Goal: Information Seeking & Learning: Learn about a topic

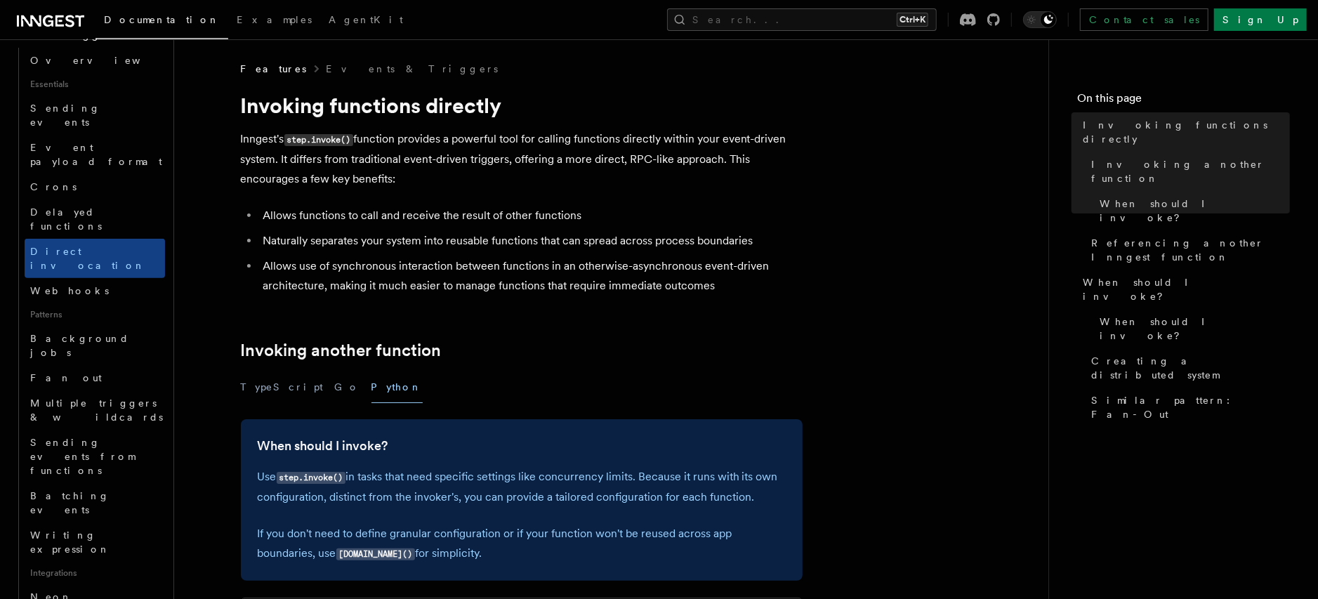
scroll to position [482, 0]
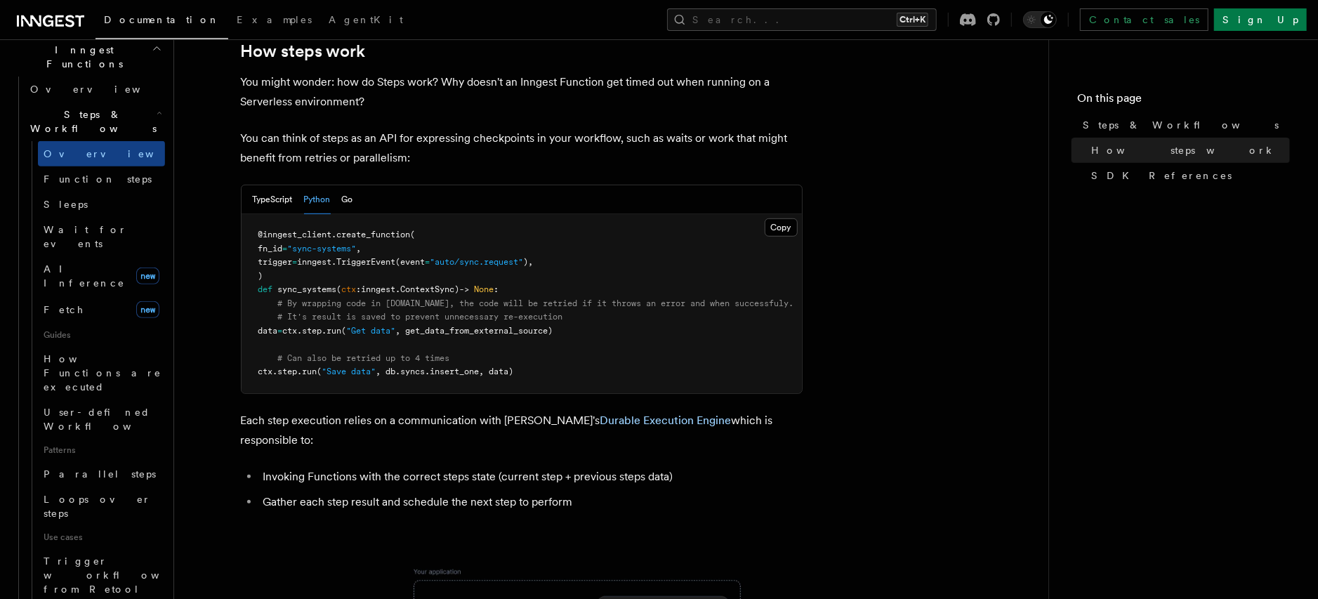
scroll to position [402, 0]
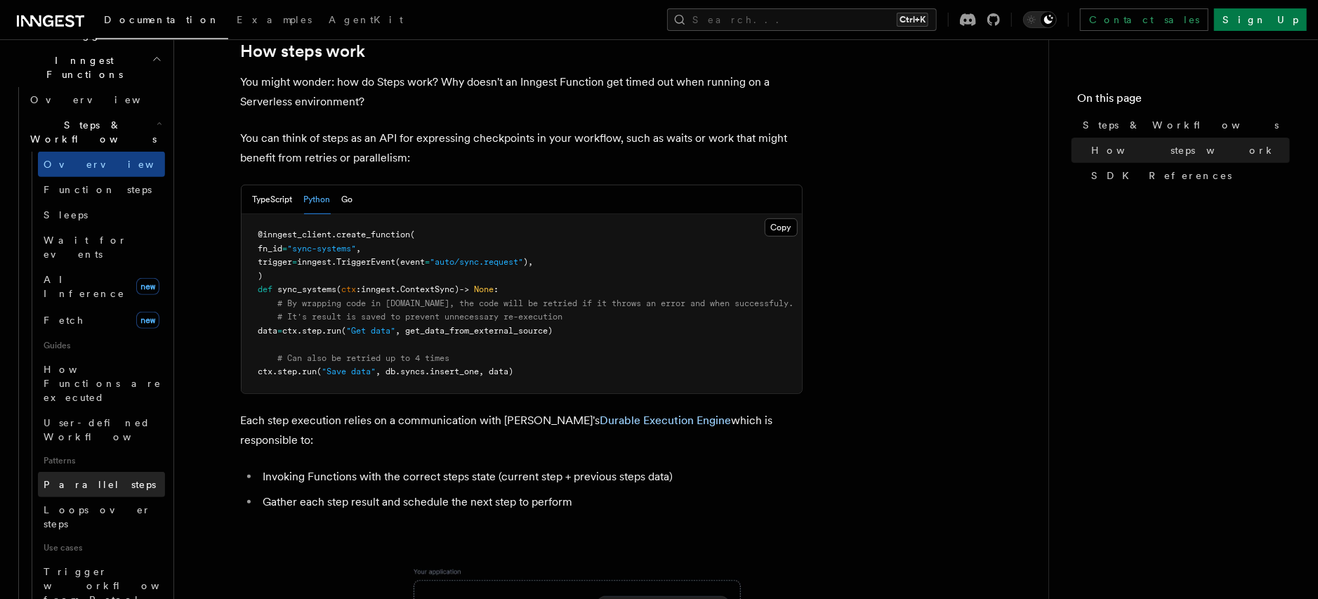
click at [96, 472] on link "Parallel steps" at bounding box center [101, 484] width 127 height 25
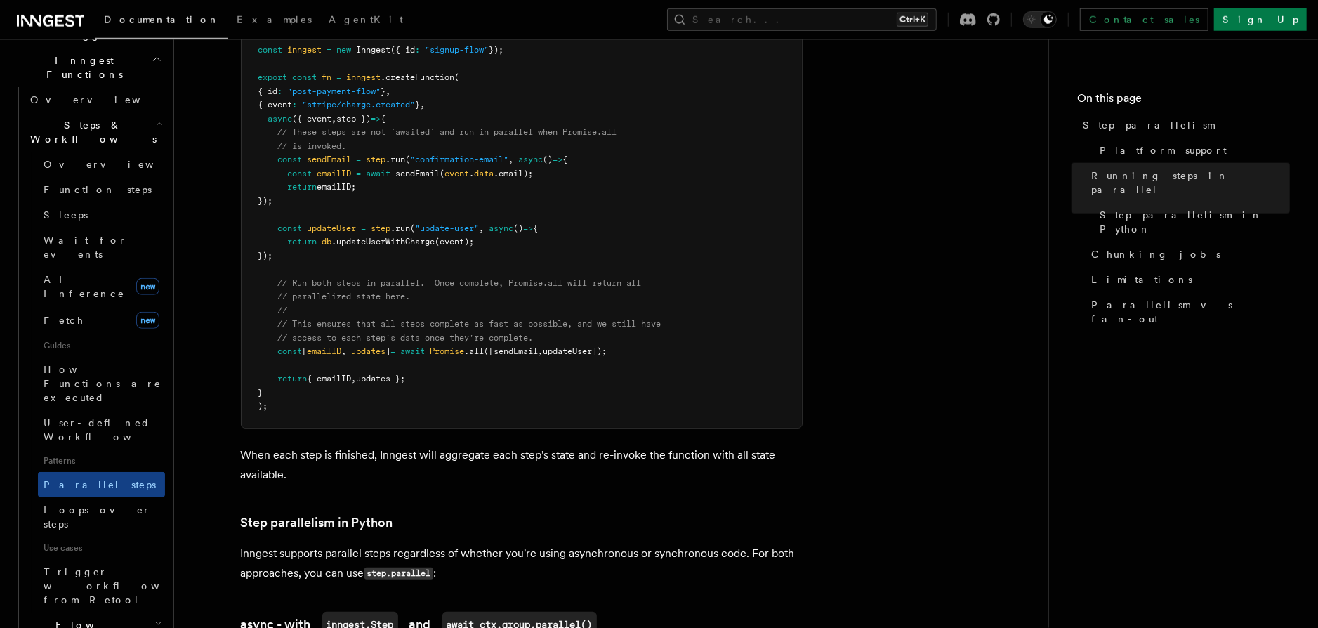
scroll to position [574, 0]
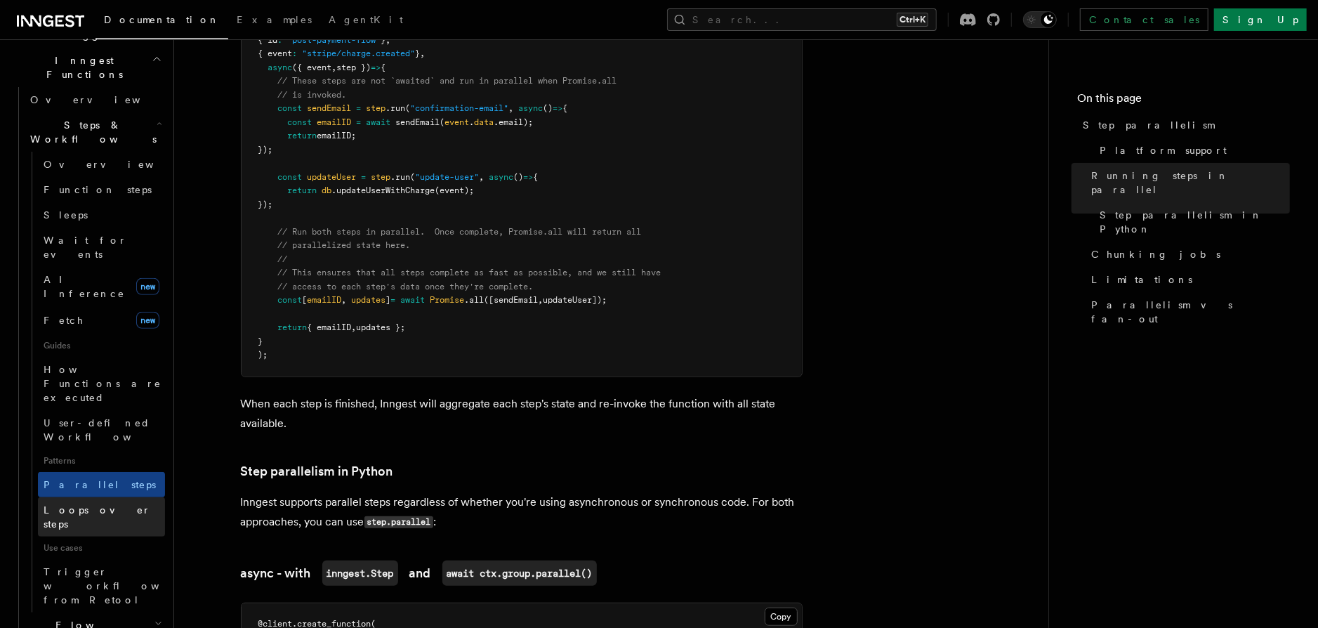
click at [72, 504] on span "Loops over steps" at bounding box center [97, 516] width 107 height 25
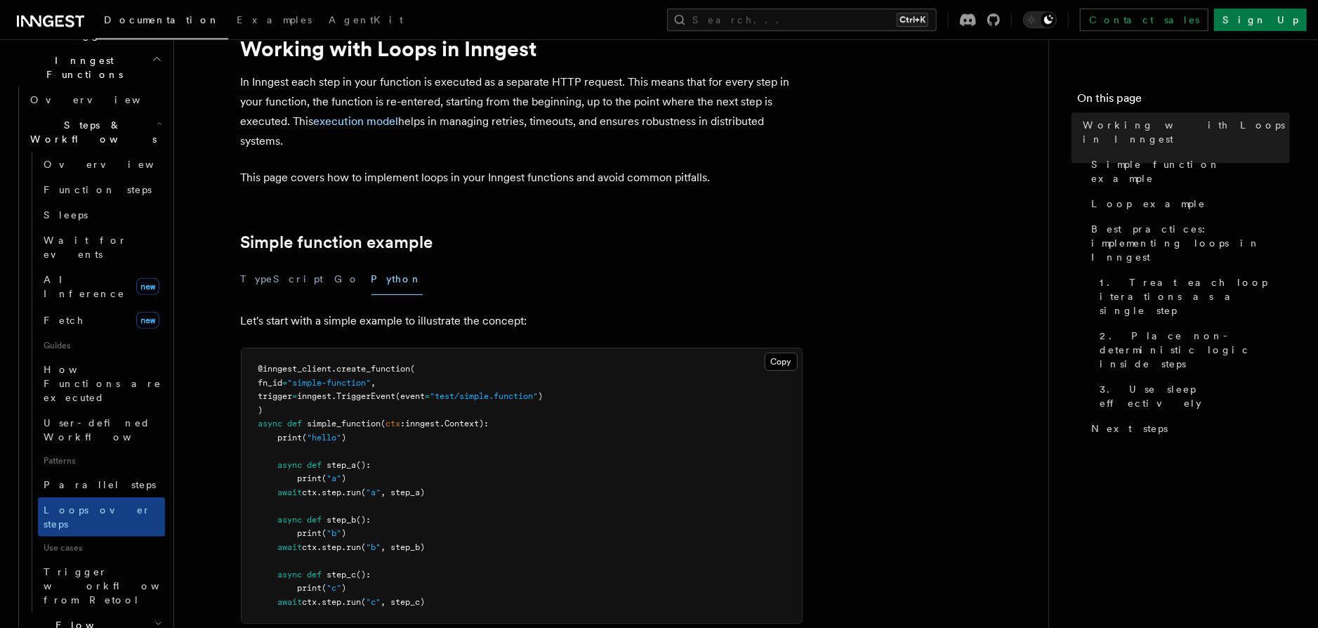
scroll to position [95, 0]
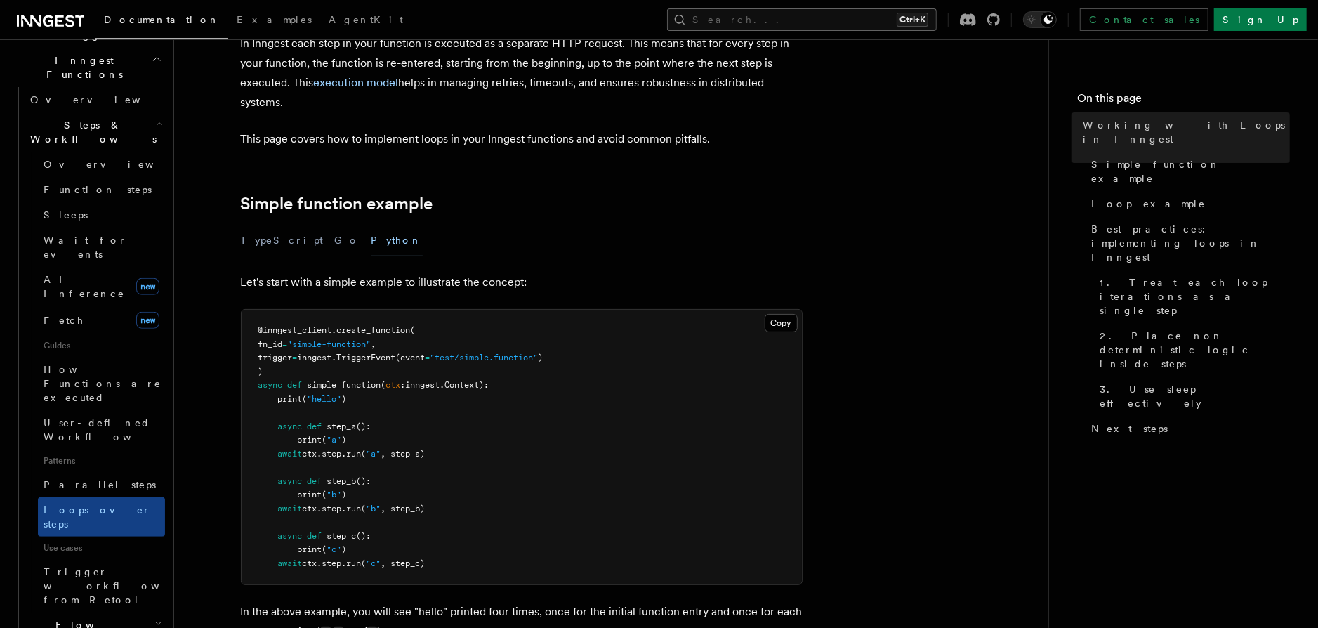
click at [874, 20] on button "Search... Ctrl+K" at bounding box center [802, 19] width 270 height 22
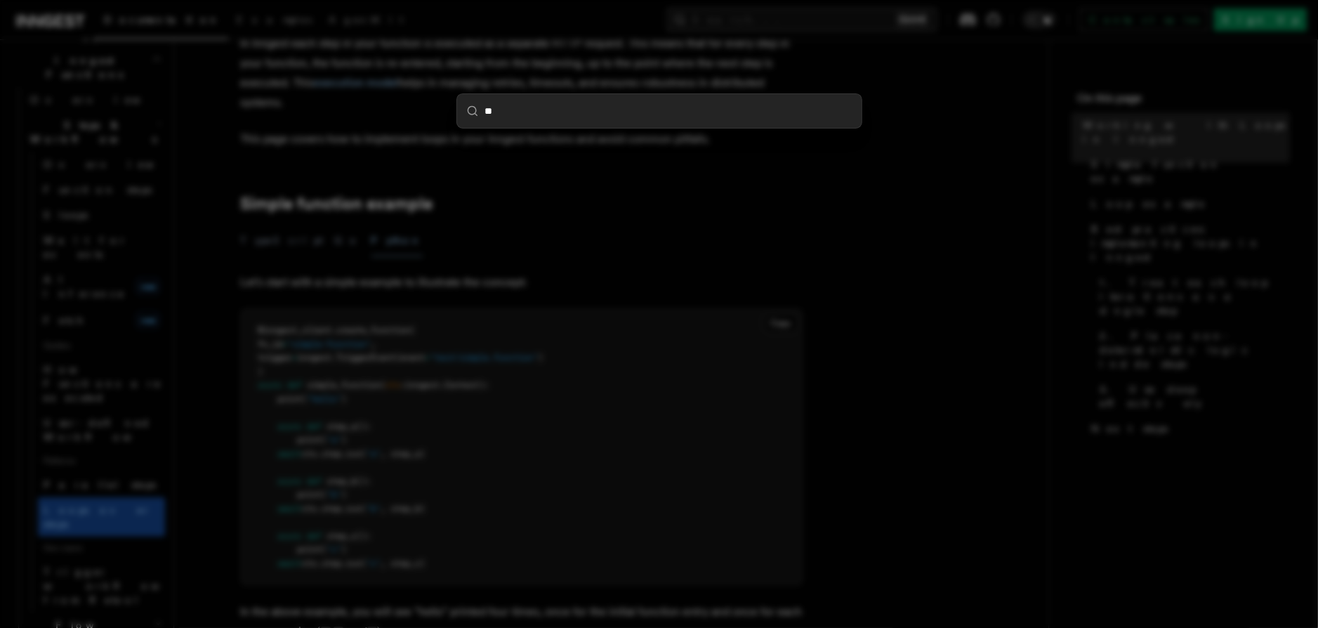
type input "***"
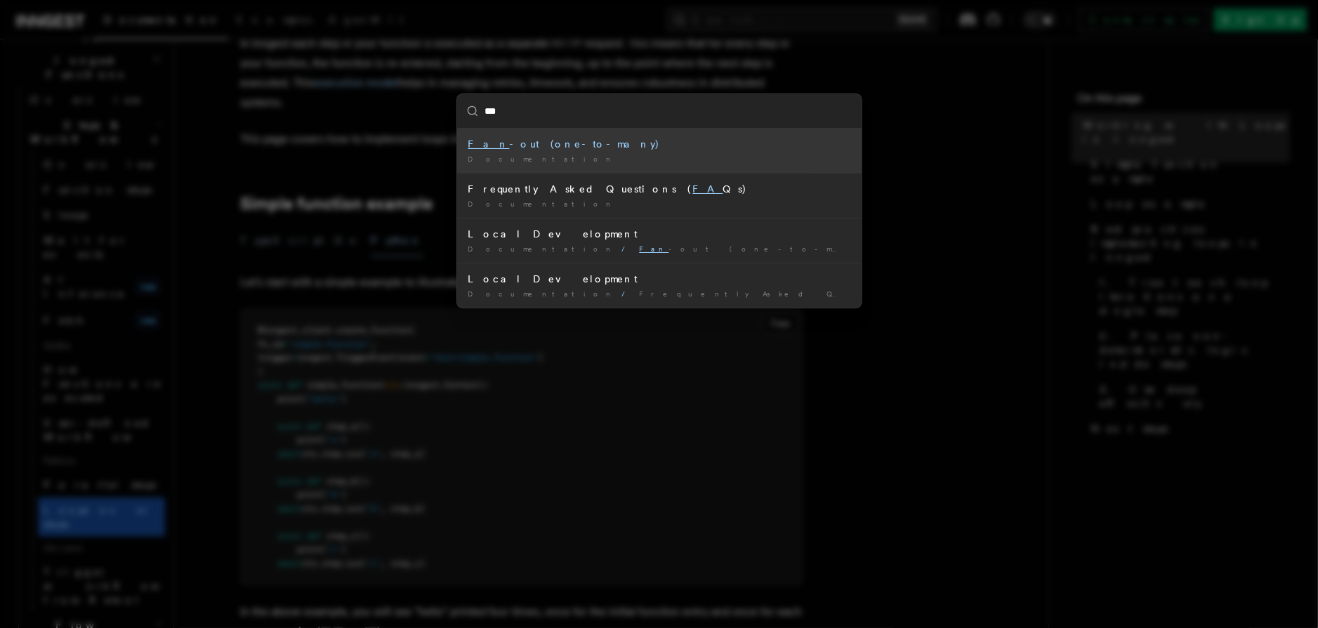
click at [511, 150] on div "Fan -out (one-to-many)" at bounding box center [659, 144] width 382 height 14
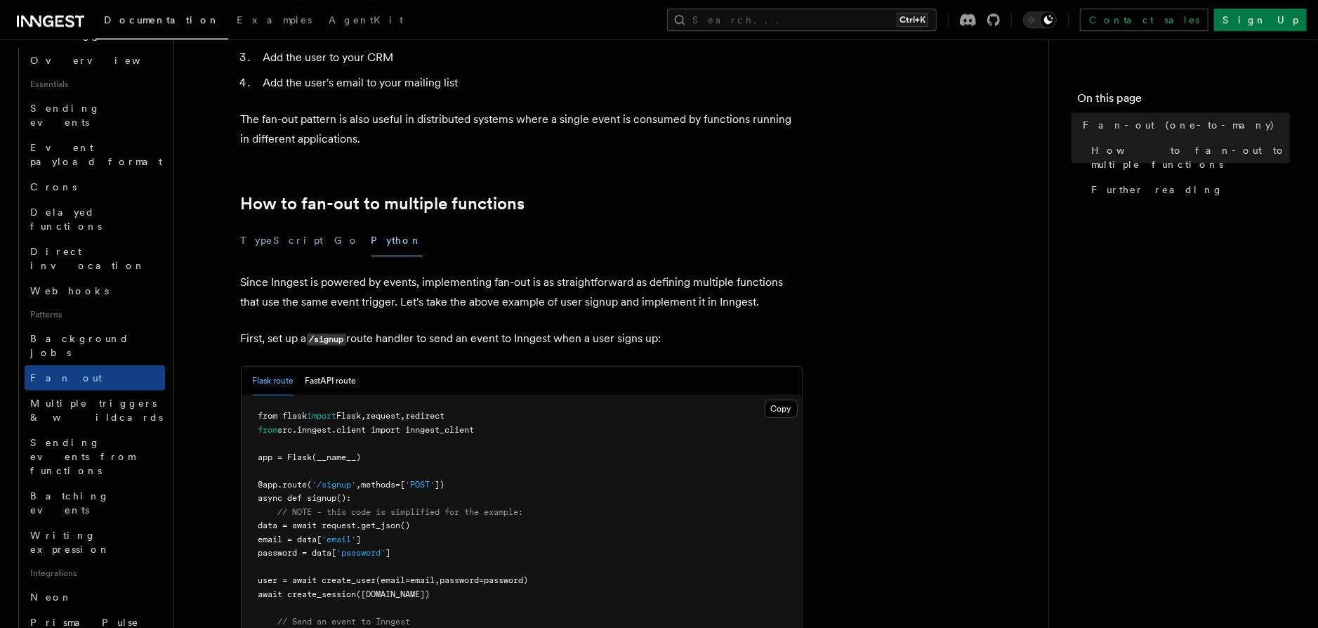
scroll to position [670, 0]
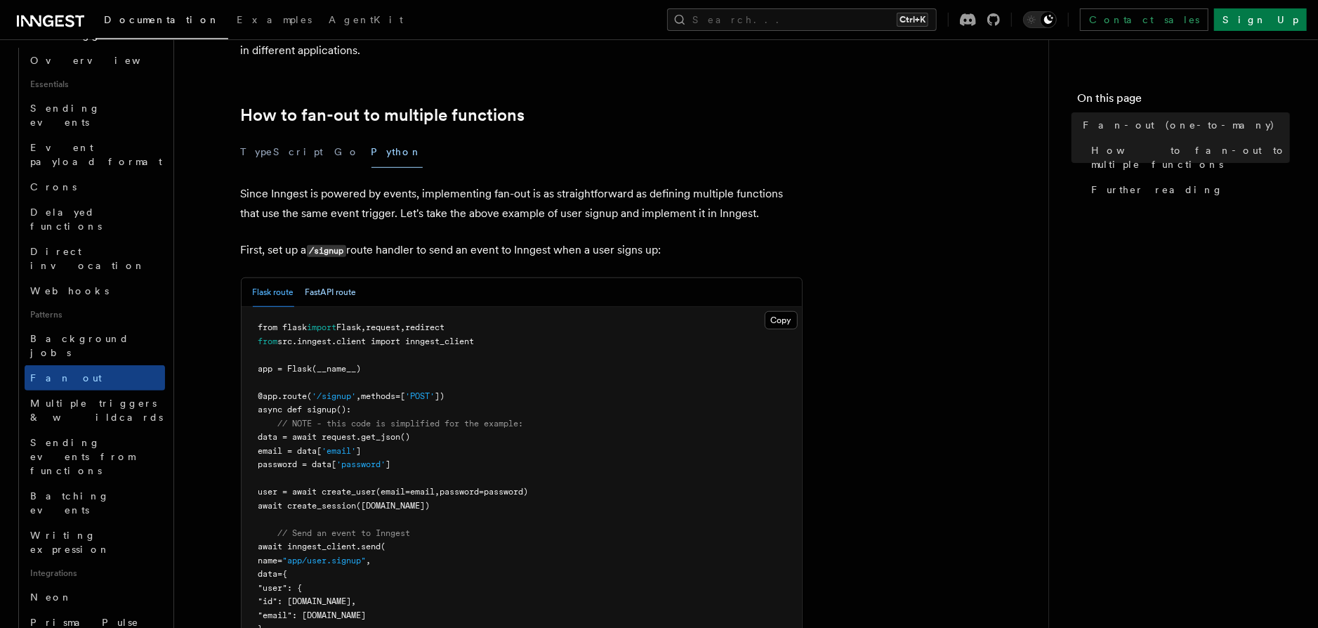
click at [331, 278] on button "FastAPI route" at bounding box center [330, 292] width 51 height 29
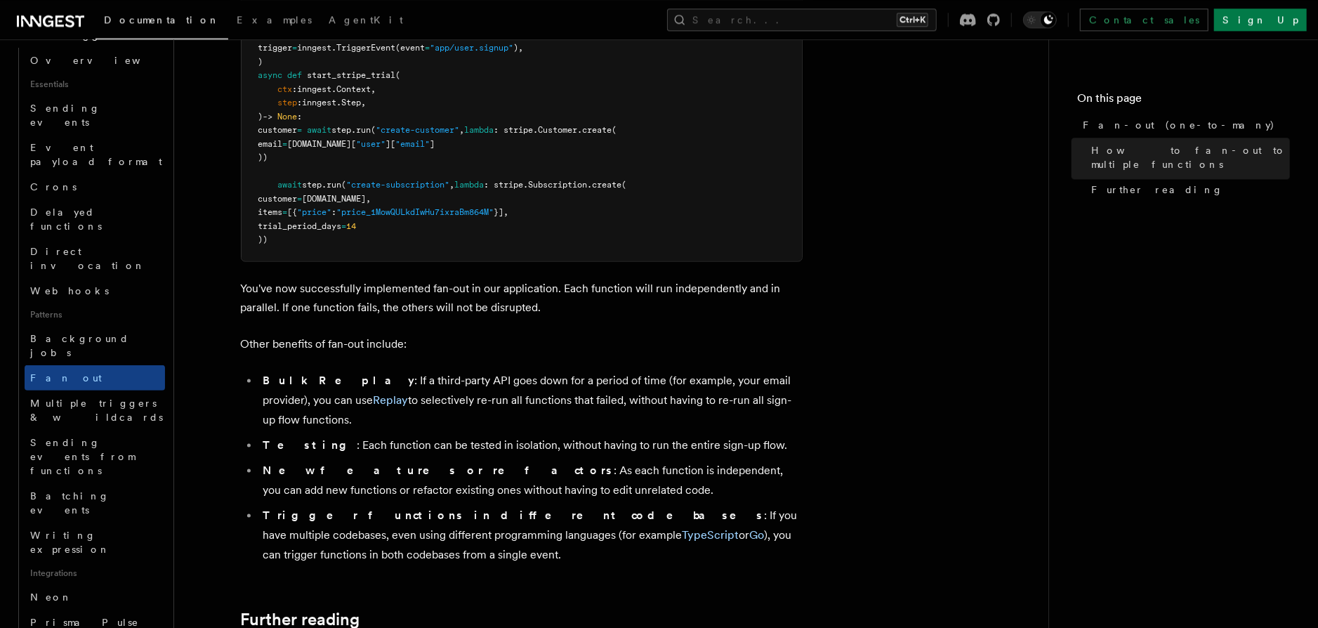
scroll to position [1724, 0]
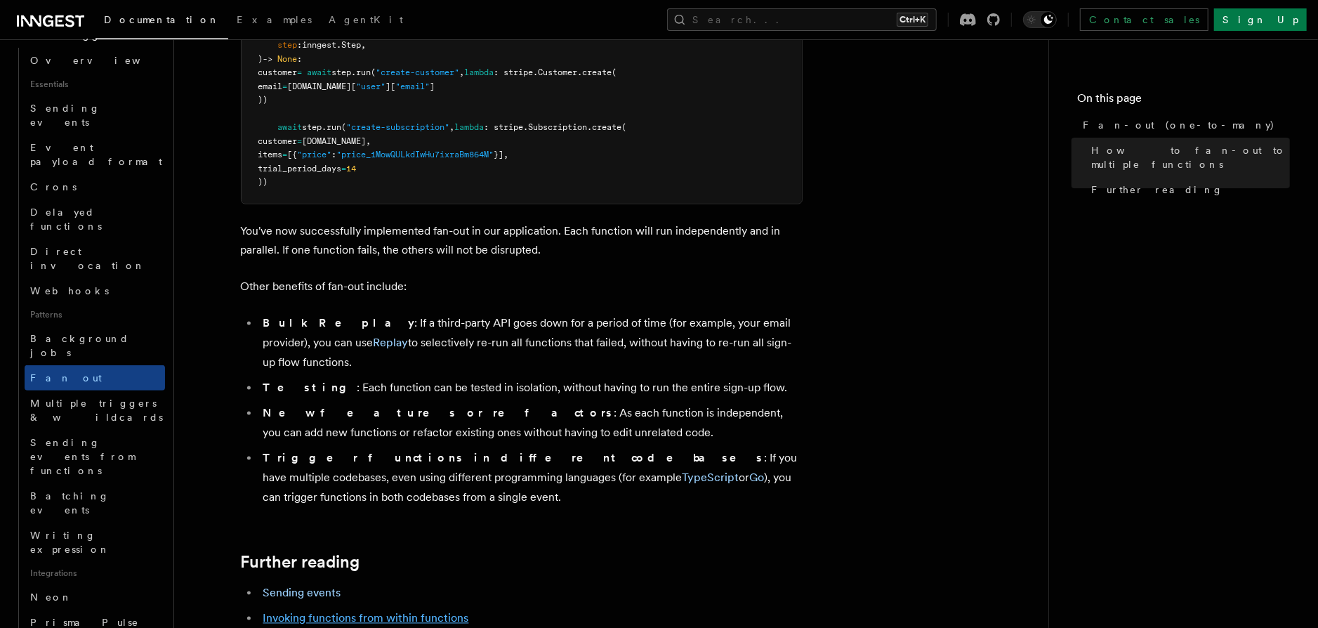
click at [404, 598] on link "Invoking functions from within functions" at bounding box center [366, 618] width 206 height 13
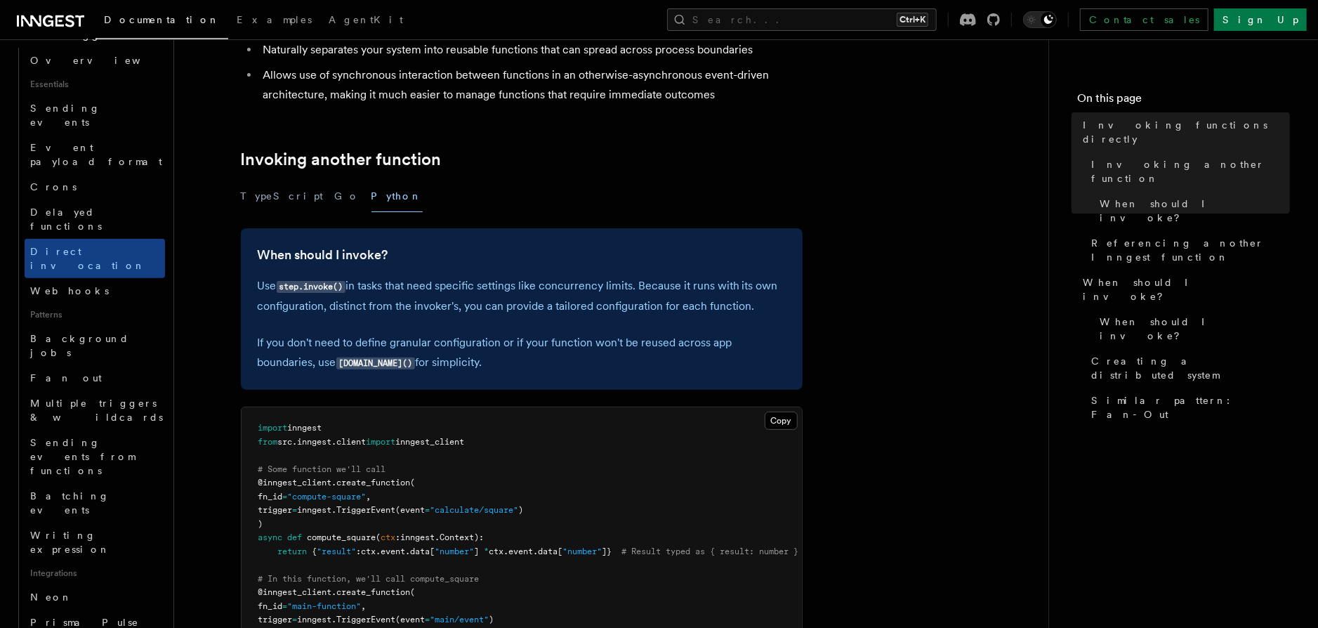
scroll to position [287, 0]
